Goal: Transaction & Acquisition: Obtain resource

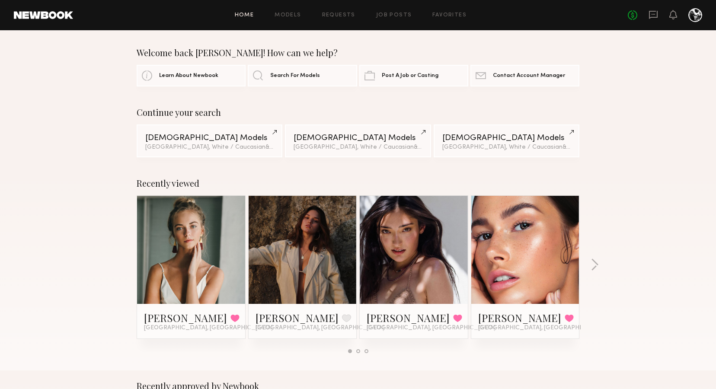
click at [295, 18] on div "Home Models Requests Job Posts Favorites Sign Out No fees up to $5,000" at bounding box center [387, 15] width 629 height 14
click at [293, 14] on link "Models" at bounding box center [288, 16] width 26 height 6
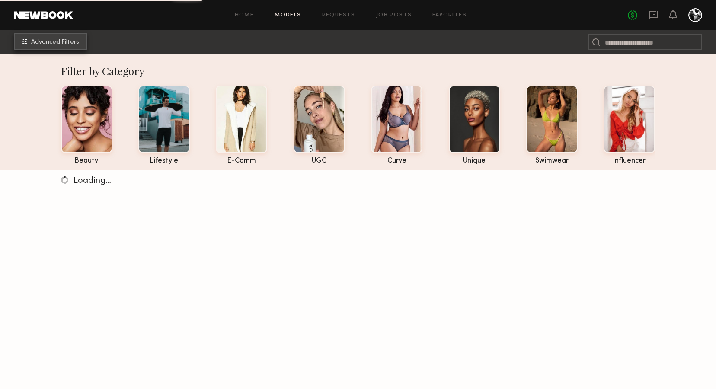
click at [70, 39] on span "Advanced Filters" at bounding box center [55, 42] width 48 height 6
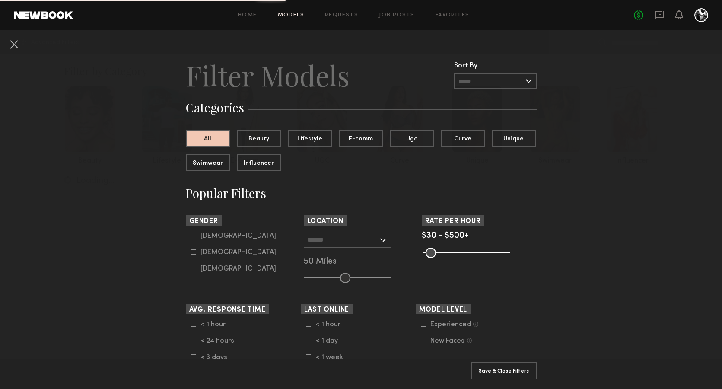
click at [191, 253] on icon at bounding box center [193, 251] width 5 height 5
type input "**"
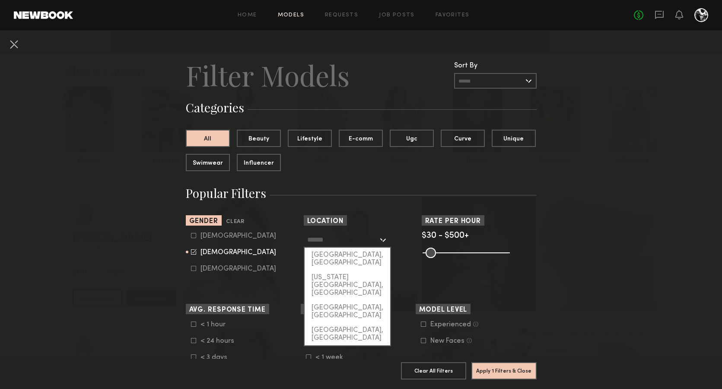
click at [372, 242] on input "text" at bounding box center [342, 239] width 71 height 15
click at [350, 255] on div "[GEOGRAPHIC_DATA], [GEOGRAPHIC_DATA]" at bounding box center [348, 259] width 86 height 22
type input "**********"
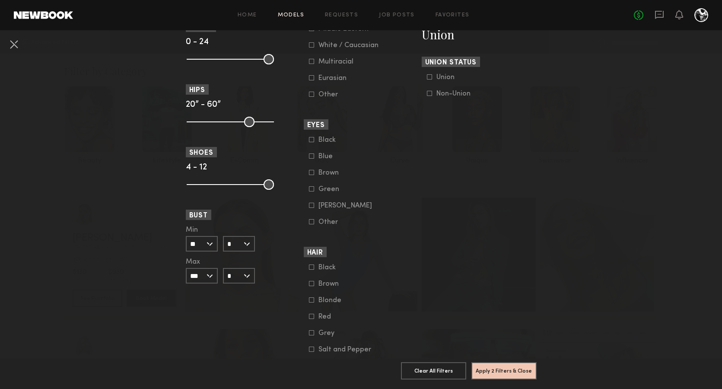
scroll to position [556, 0]
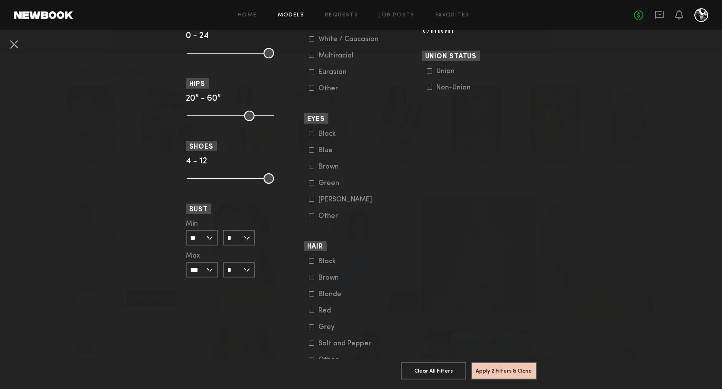
click at [243, 266] on input "*" at bounding box center [239, 270] width 32 height 16
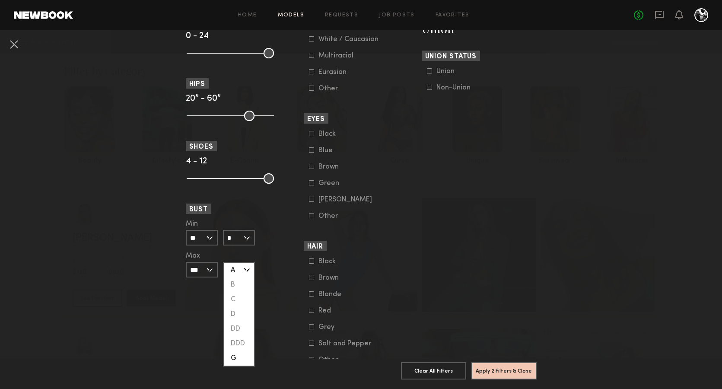
click at [233, 266] on div "A" at bounding box center [239, 270] width 30 height 15
type input "*"
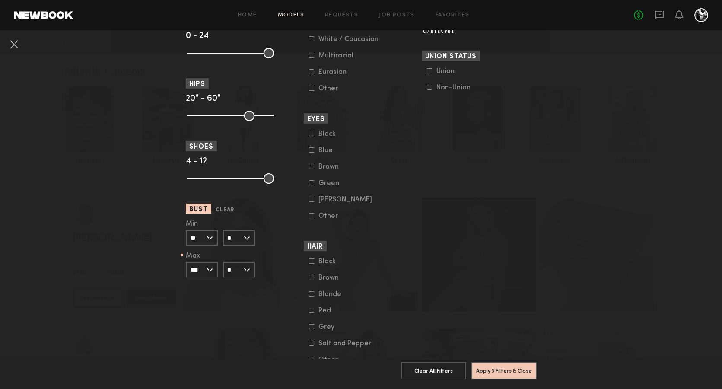
click at [205, 268] on input "***" at bounding box center [202, 270] width 32 height 16
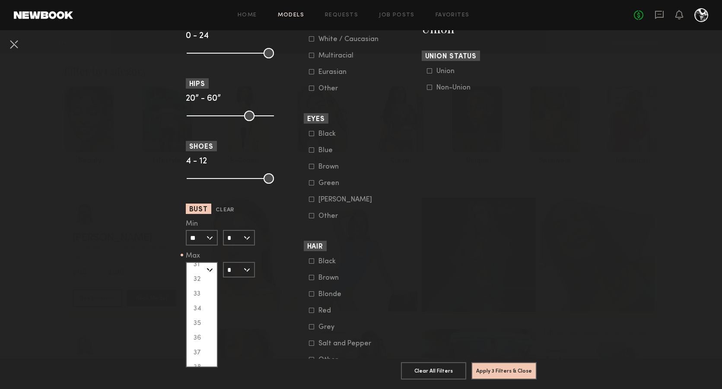
scroll to position [110, 0]
click at [198, 318] on div "35" at bounding box center [202, 321] width 30 height 15
type input "**"
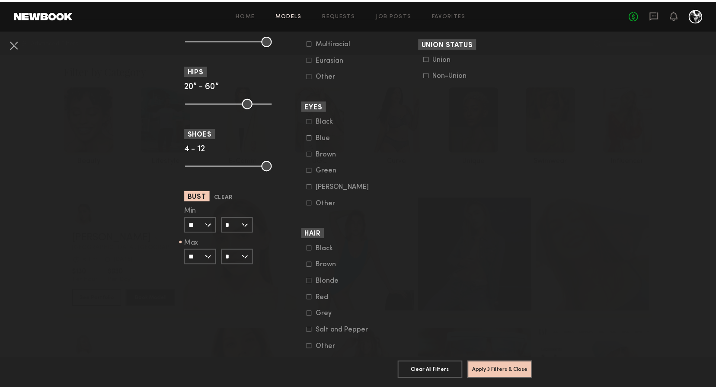
scroll to position [571, 0]
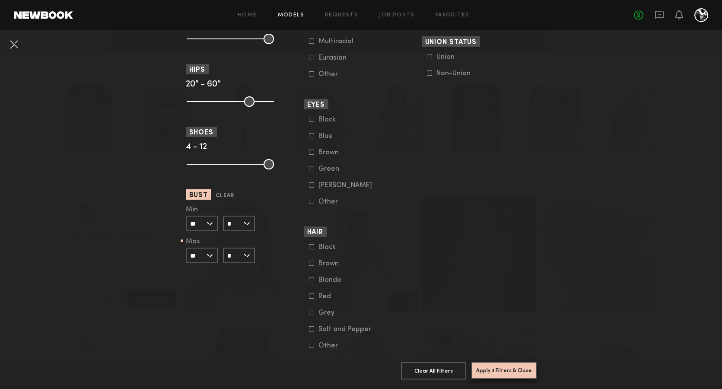
click at [487, 362] on button "Apply 3 Filters & Close" at bounding box center [504, 370] width 65 height 17
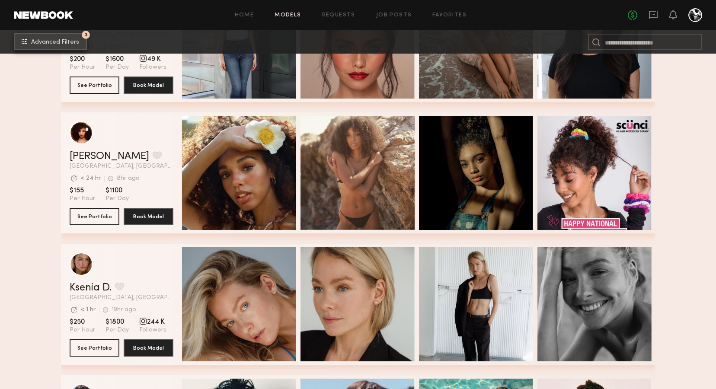
scroll to position [353, 0]
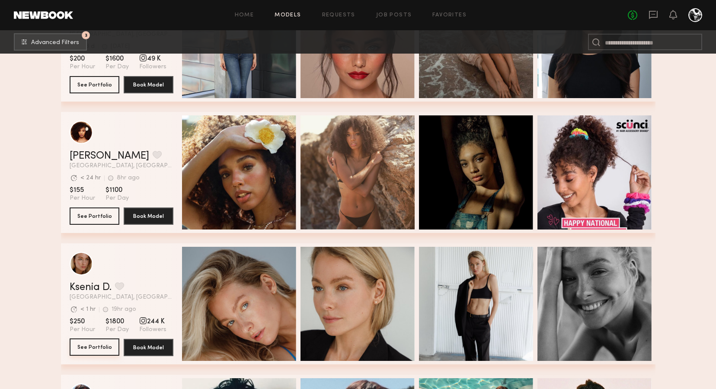
click at [96, 346] on button "See Portfolio" at bounding box center [95, 347] width 50 height 17
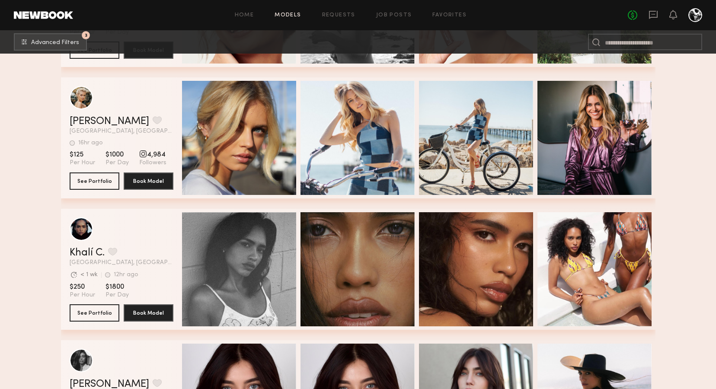
scroll to position [1356, 0]
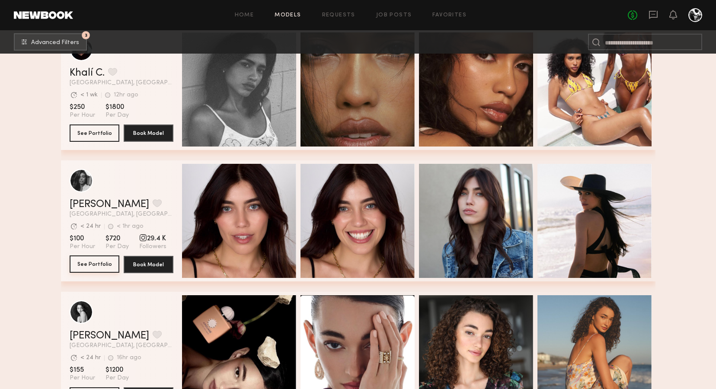
click at [99, 263] on button "See Portfolio" at bounding box center [95, 264] width 50 height 17
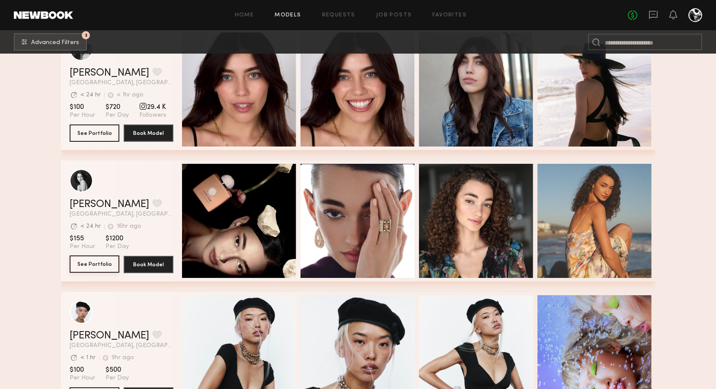
click at [107, 264] on button "See Portfolio" at bounding box center [95, 264] width 50 height 17
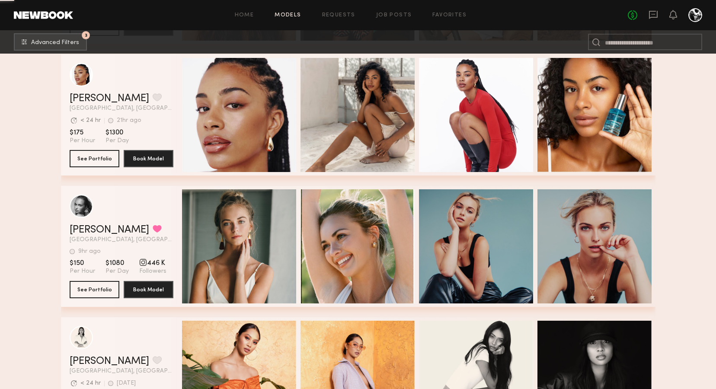
scroll to position [2573, 0]
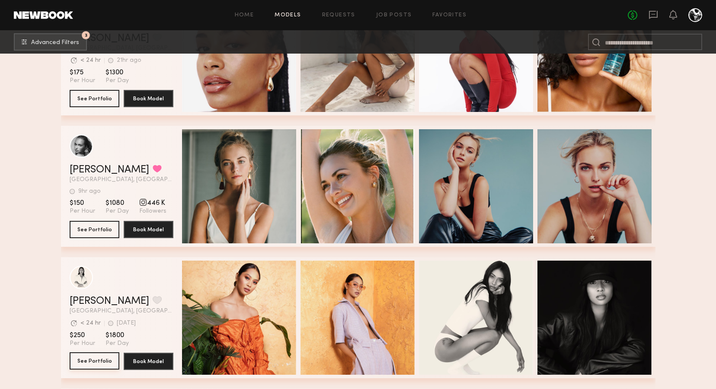
click at [107, 361] on button "See Portfolio" at bounding box center [95, 360] width 50 height 17
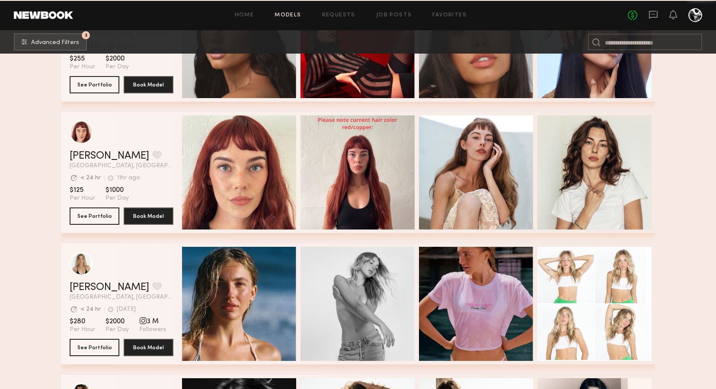
scroll to position [4406, 0]
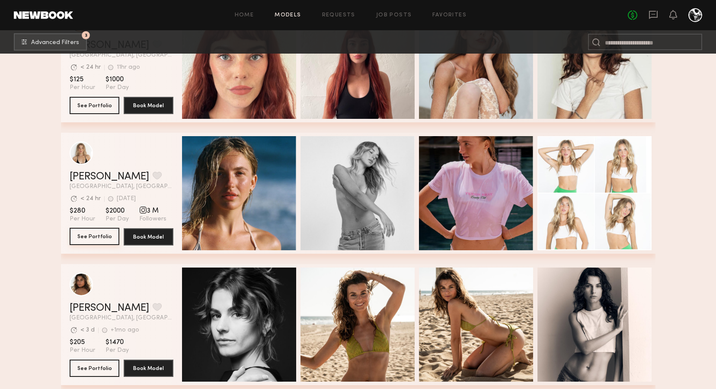
click at [97, 239] on button "See Portfolio" at bounding box center [95, 236] width 50 height 17
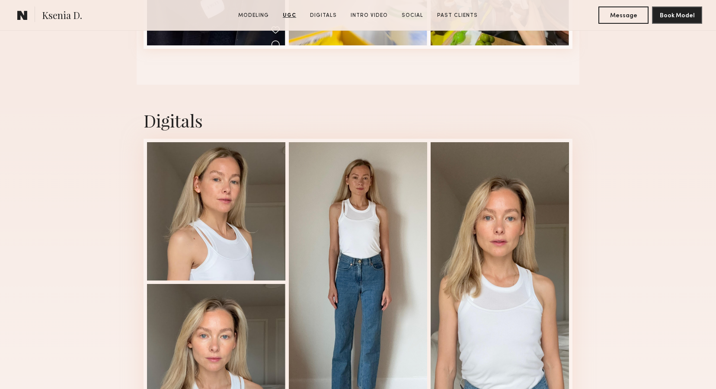
scroll to position [1563, 0]
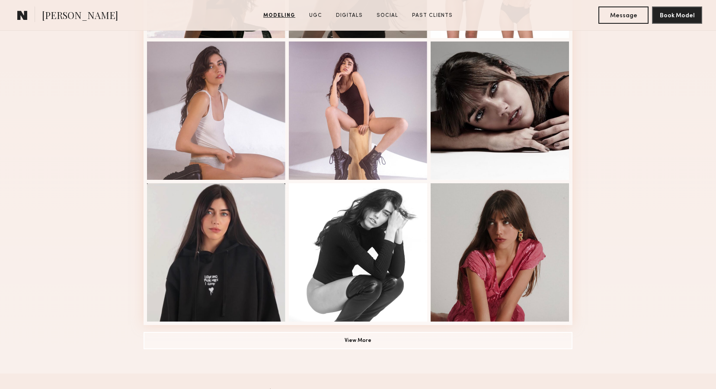
scroll to position [678, 0]
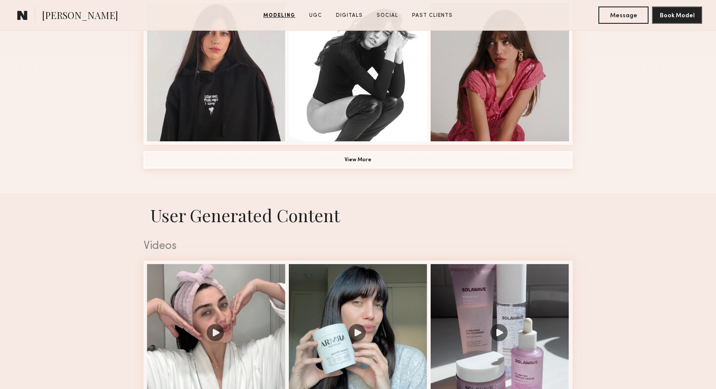
click at [356, 162] on button "View More" at bounding box center [358, 159] width 429 height 17
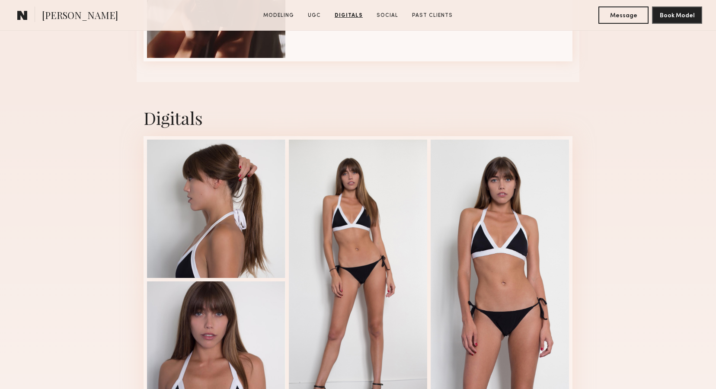
scroll to position [2041, 0]
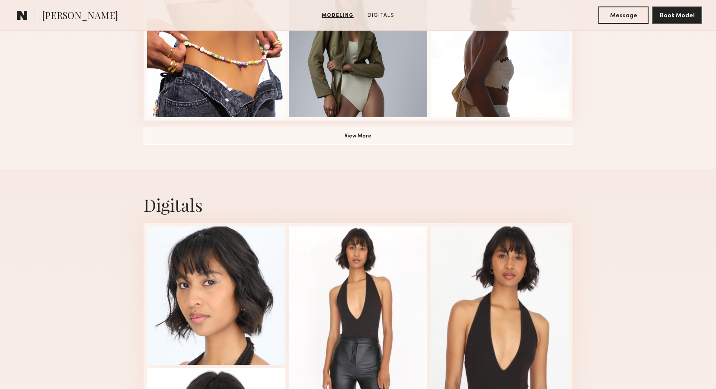
scroll to position [726, 0]
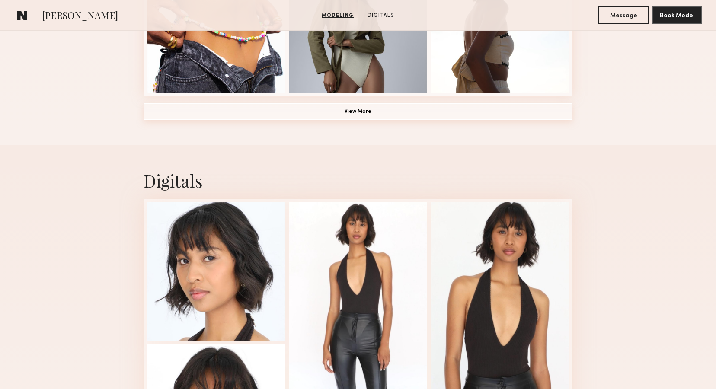
click at [362, 112] on button "View More" at bounding box center [358, 111] width 429 height 17
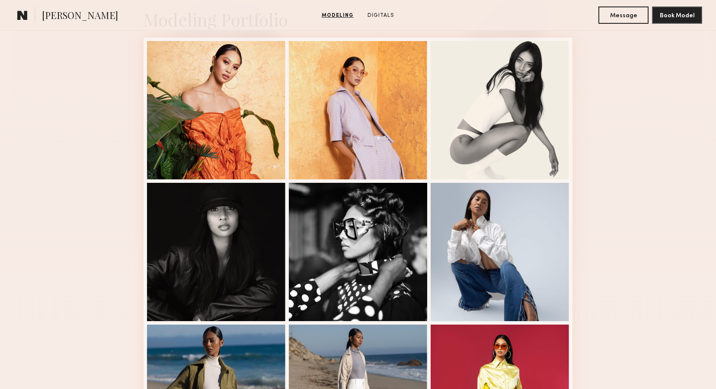
scroll to position [208, 0]
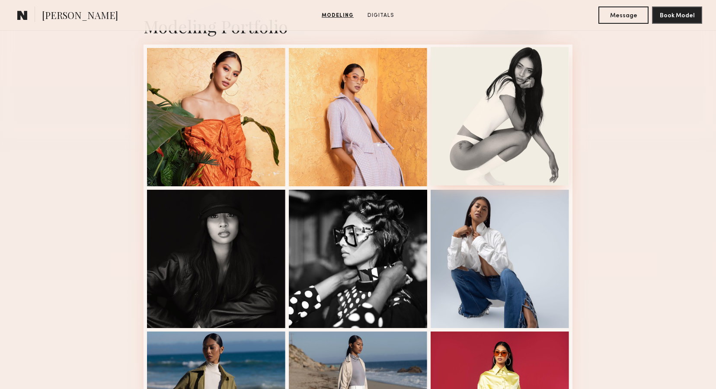
click at [493, 90] on div at bounding box center [500, 116] width 138 height 138
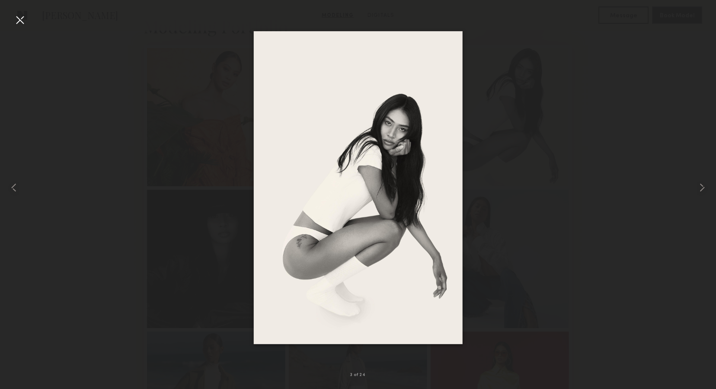
click at [22, 19] on div at bounding box center [20, 20] width 14 height 14
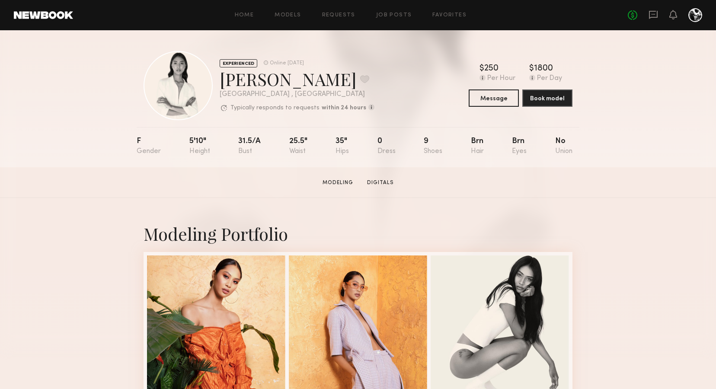
scroll to position [7, 0]
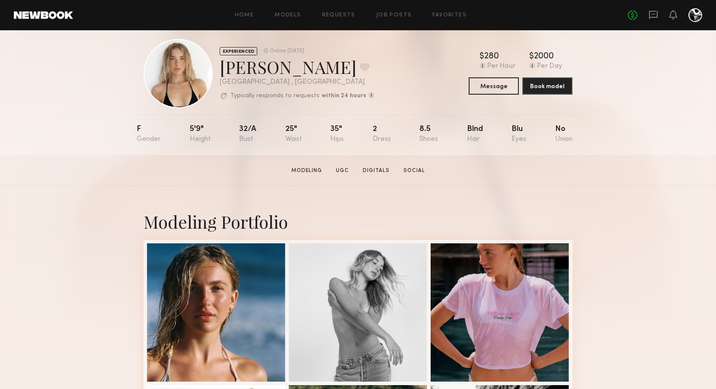
scroll to position [7, 0]
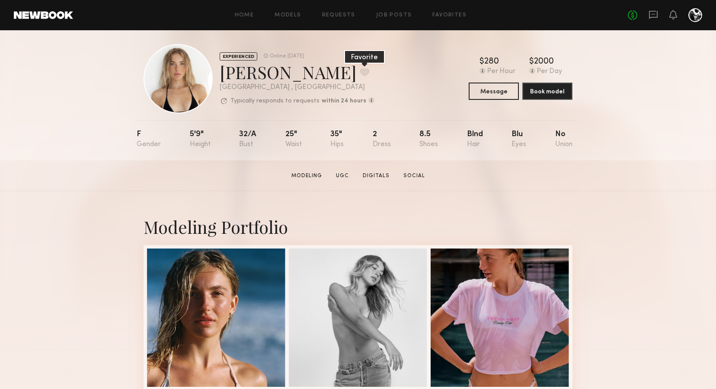
click at [360, 73] on button at bounding box center [364, 72] width 9 height 8
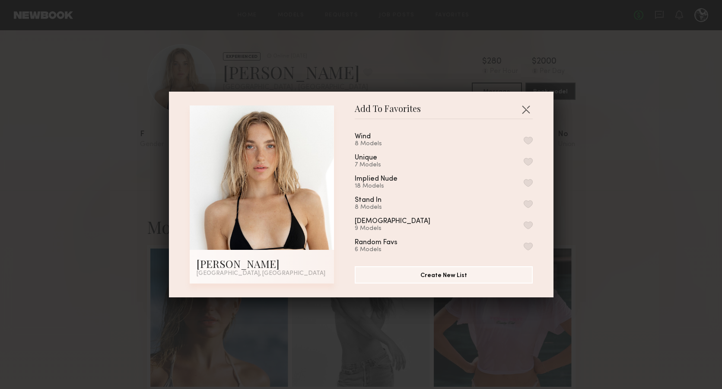
click at [524, 245] on button "button" at bounding box center [528, 247] width 9 height 8
click at [525, 108] on button "button" at bounding box center [526, 109] width 14 height 14
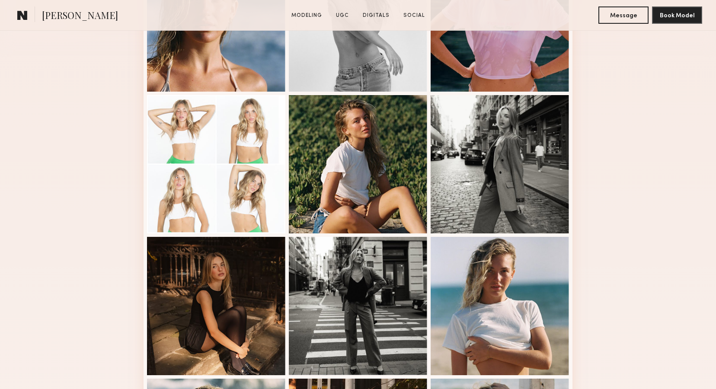
scroll to position [332, 0]
